Goal: Find specific page/section: Find specific page/section

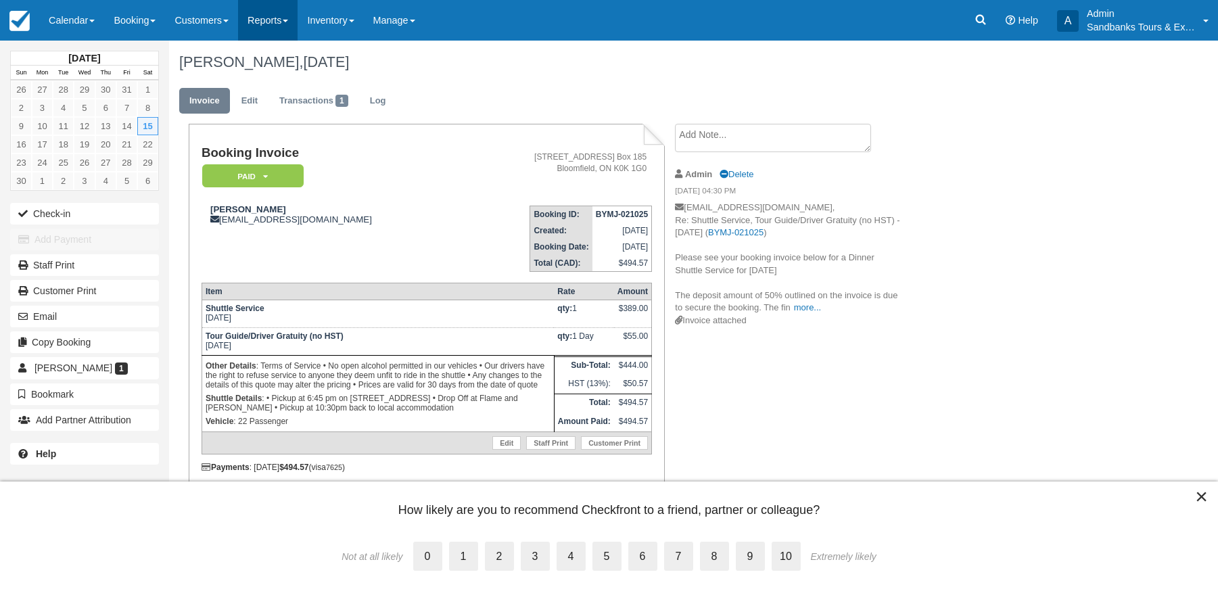
click at [277, 23] on link "Reports" at bounding box center [268, 20] width 60 height 41
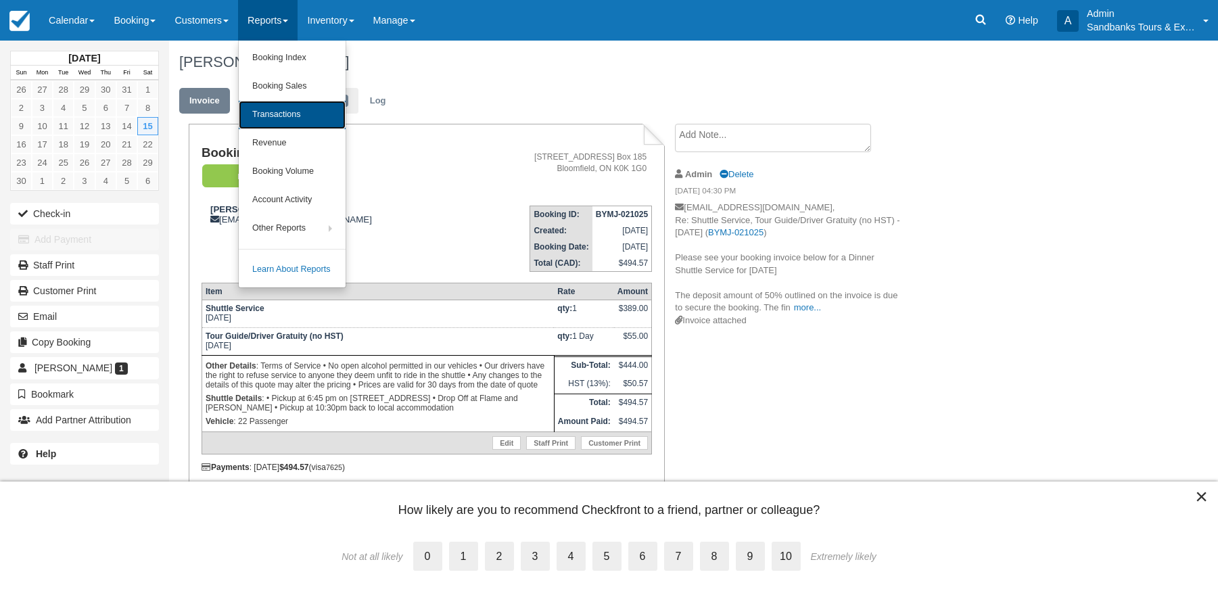
click at [282, 111] on link "Transactions" at bounding box center [292, 115] width 107 height 28
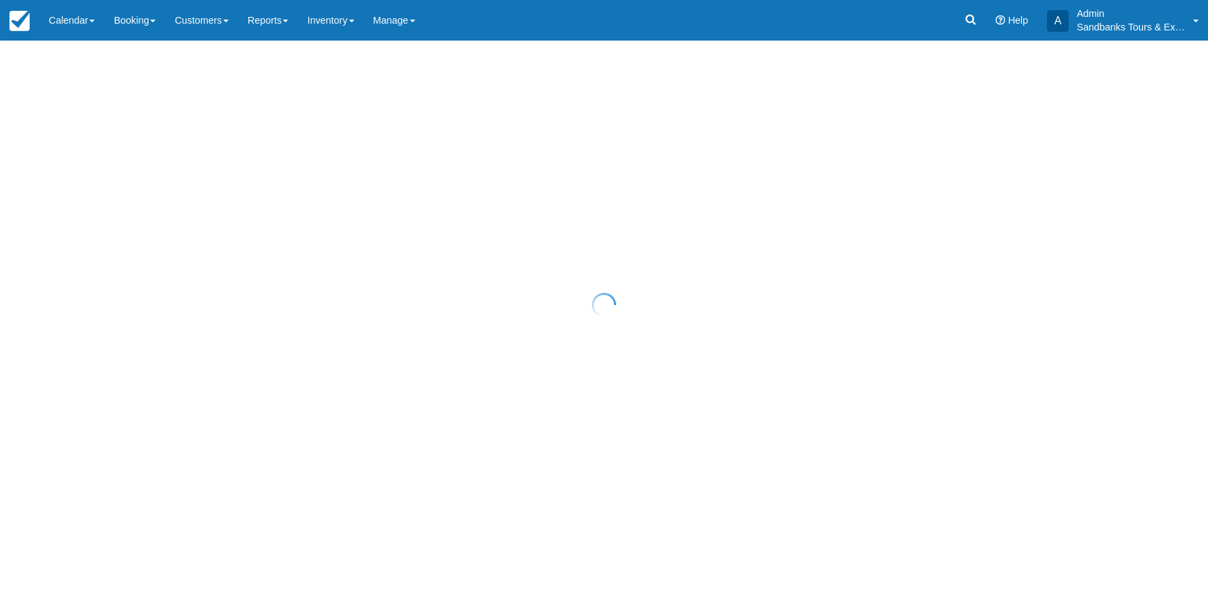
select select "10"
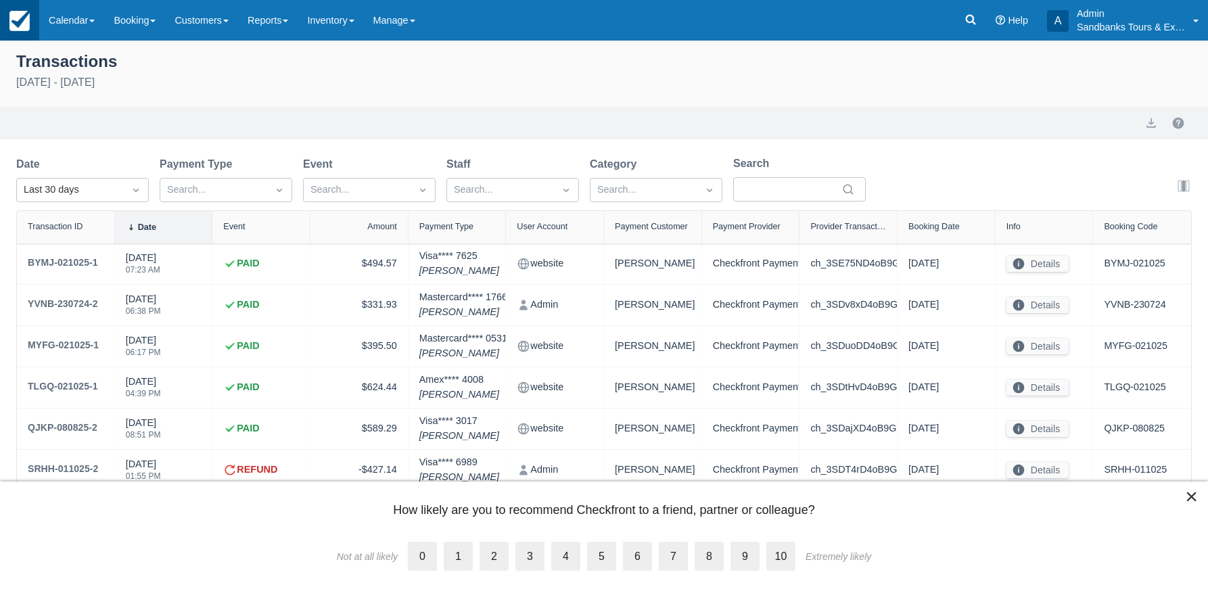
click at [13, 26] on img at bounding box center [19, 21] width 20 height 20
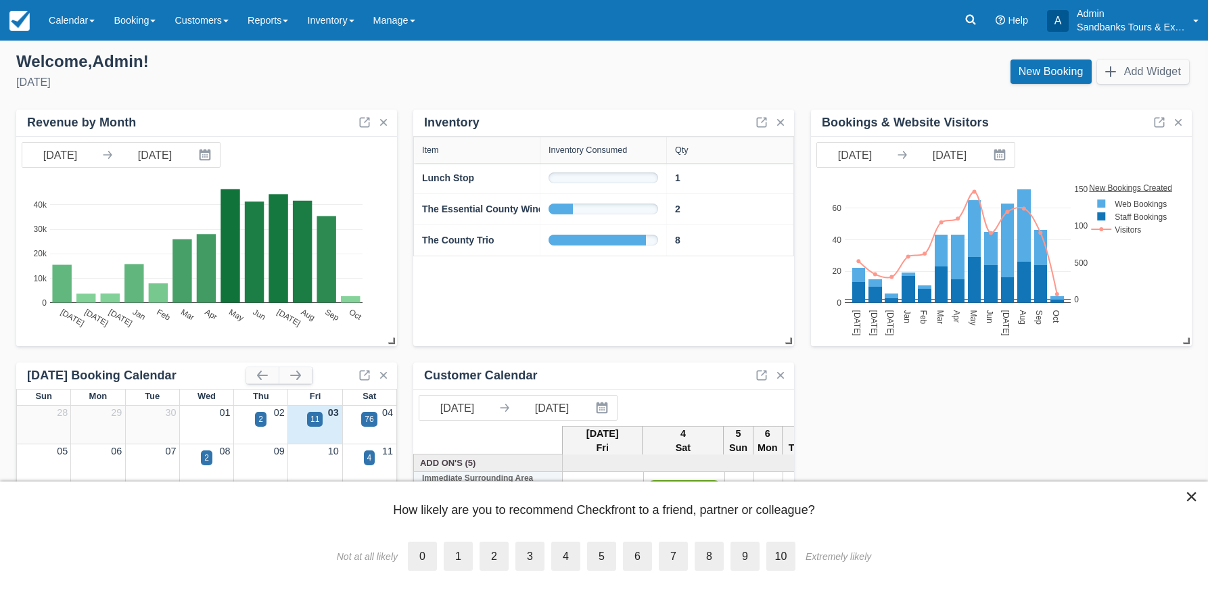
click at [316, 419] on div "11" at bounding box center [315, 419] width 9 height 12
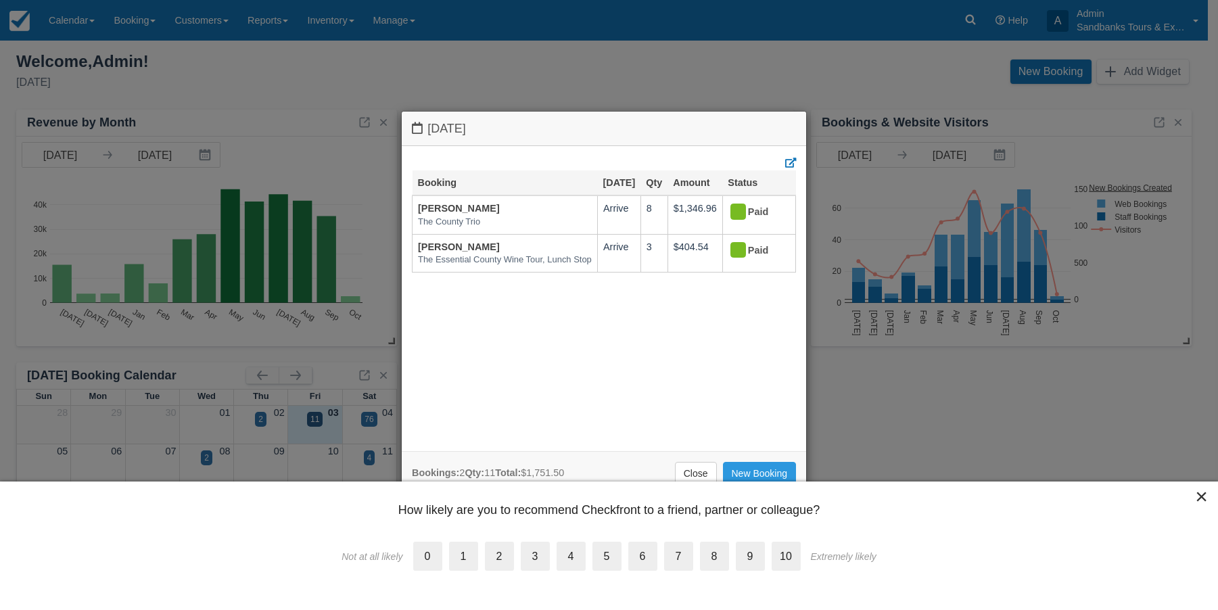
click at [316, 76] on div "[DATE] Booking [DATE] Qty Amount Status [PERSON_NAME] The County Trio Arrive 8 …" at bounding box center [609, 305] width 1218 height 610
